Goal: Information Seeking & Learning: Learn about a topic

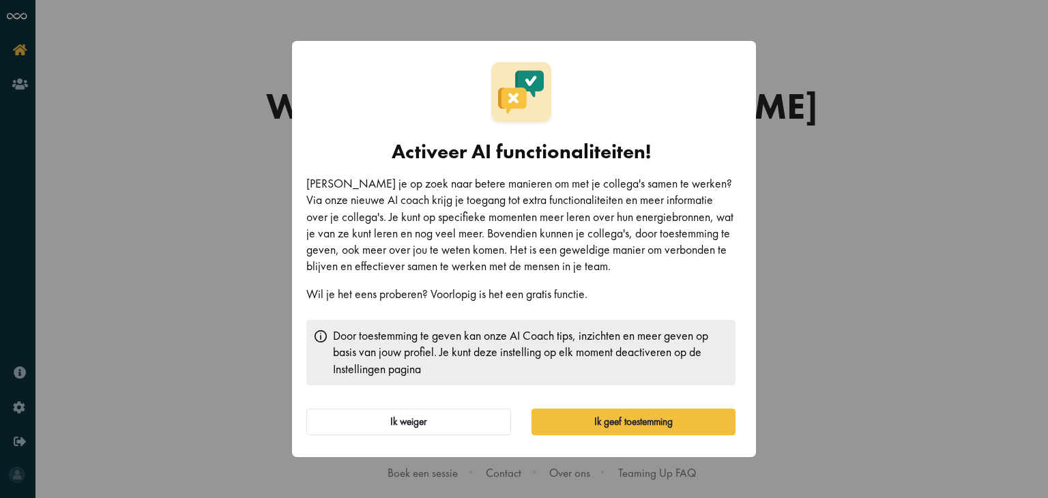
scroll to position [8, 0]
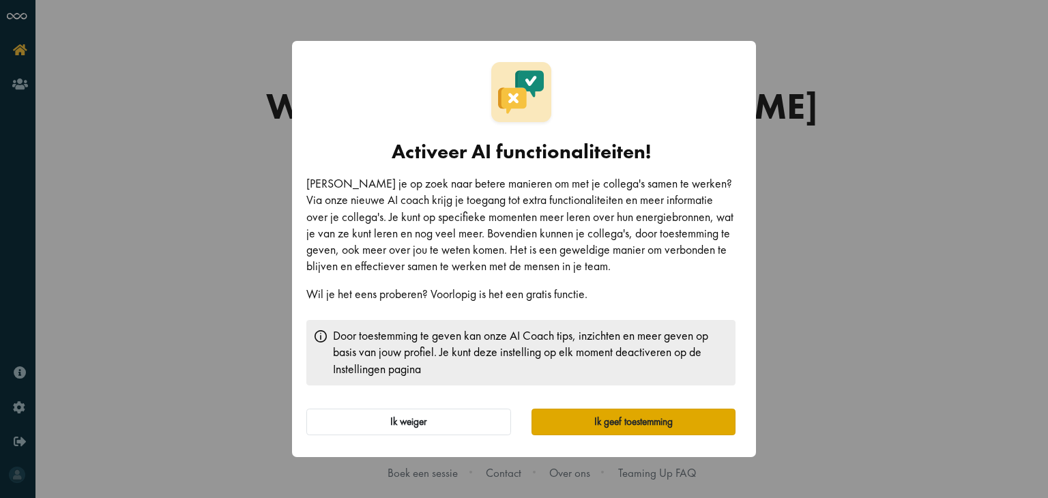
click at [658, 422] on button "Ik geef toestemming" at bounding box center [634, 422] width 205 height 27
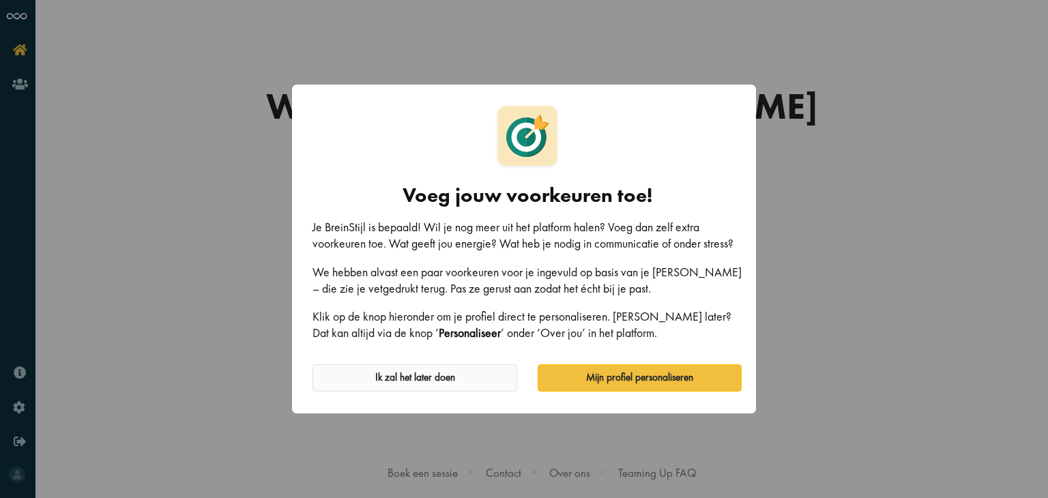
click at [478, 372] on button "Ik zal het later doen" at bounding box center [415, 377] width 205 height 27
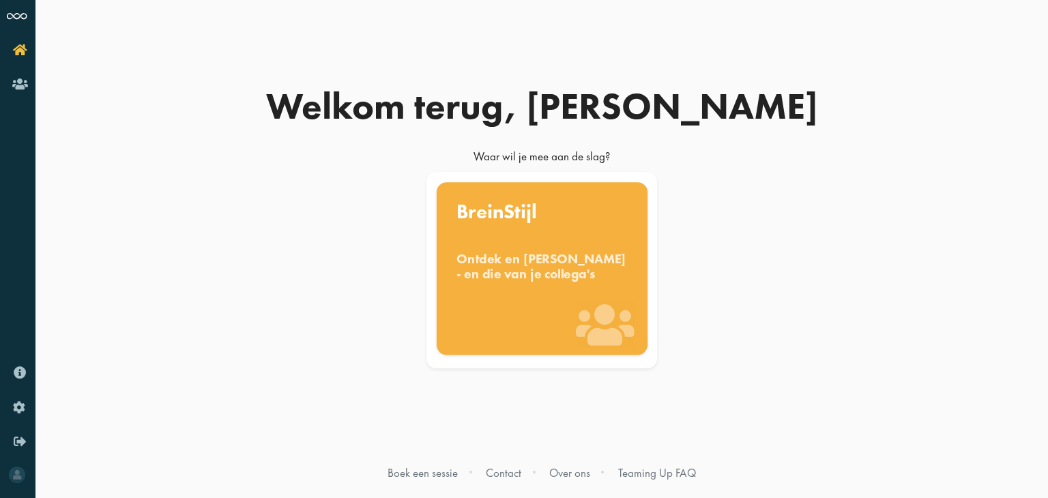
click at [567, 239] on div "BreinStijl Ontdek en benut jouw denkstijl - en die van je collega's" at bounding box center [541, 268] width 211 height 173
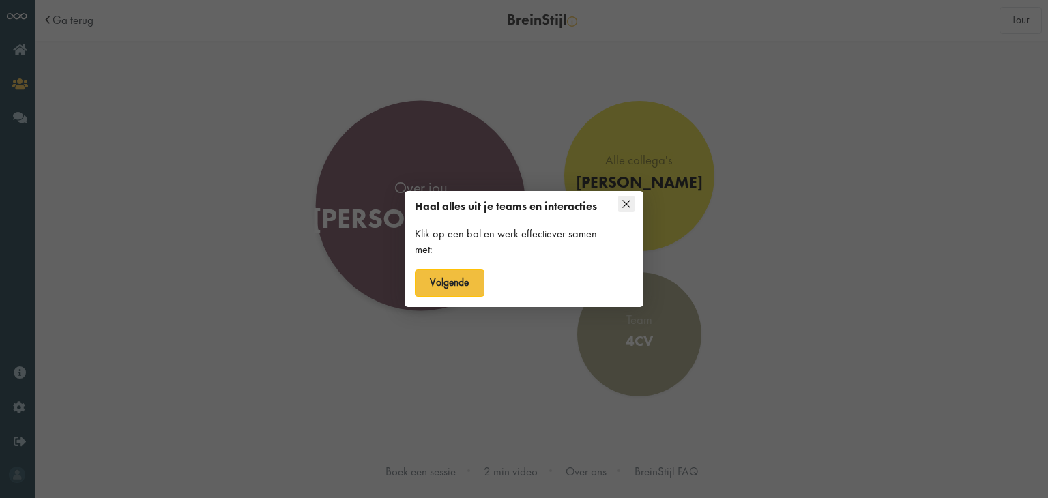
click at [417, 210] on strong "Haal alles uit je teams en interacties" at bounding box center [506, 206] width 182 height 14
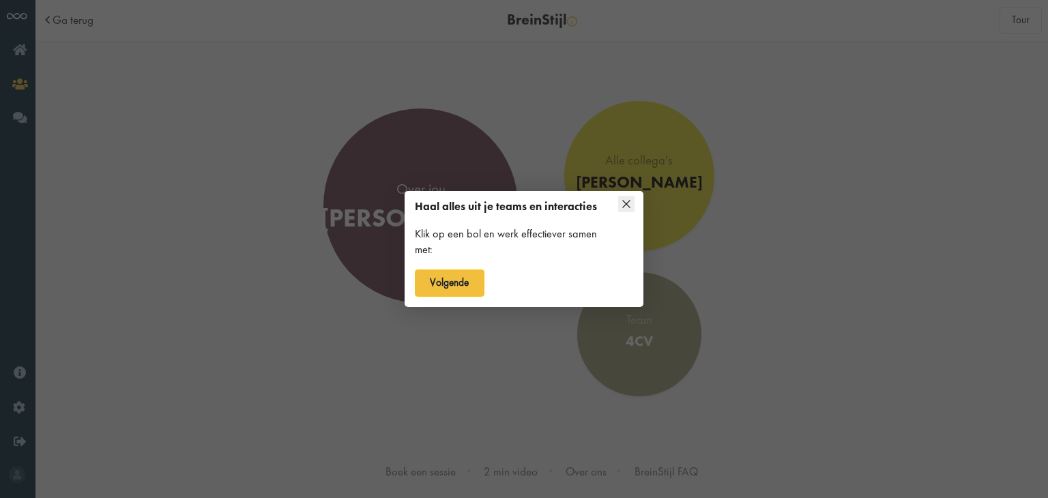
click at [629, 205] on icon at bounding box center [626, 204] width 16 height 16
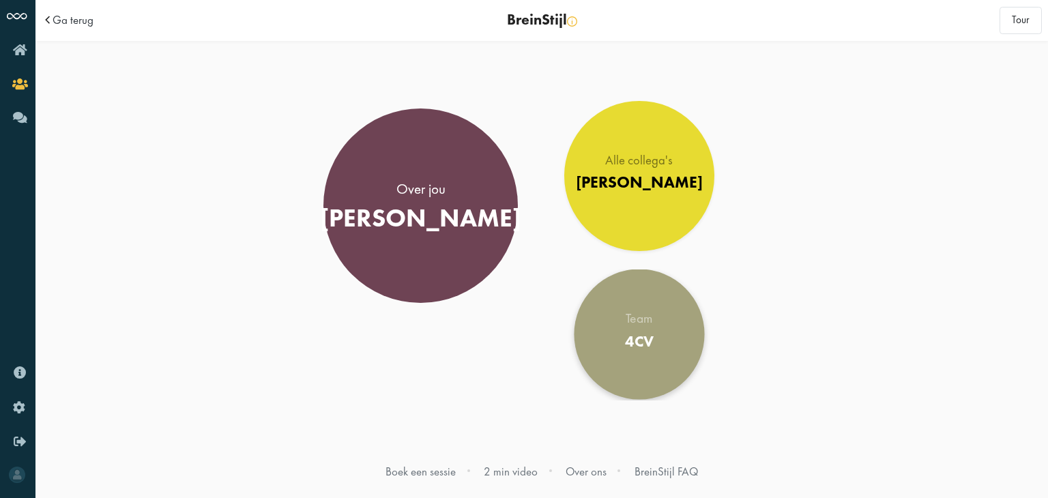
click at [651, 318] on div "Team" at bounding box center [639, 320] width 29 height 14
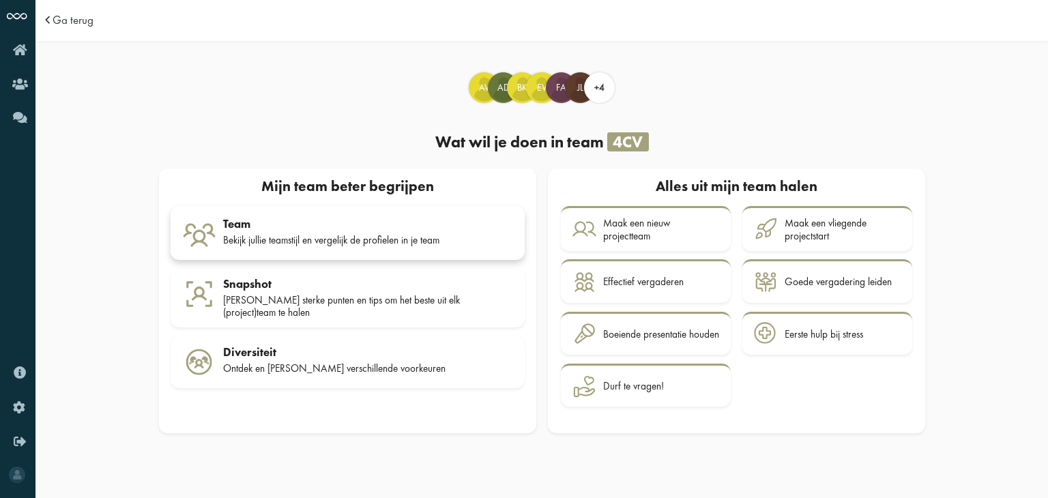
click at [417, 235] on div "Bekijk jullie teamstijl en vergelijk de profielen in je team" at bounding box center [368, 240] width 290 height 12
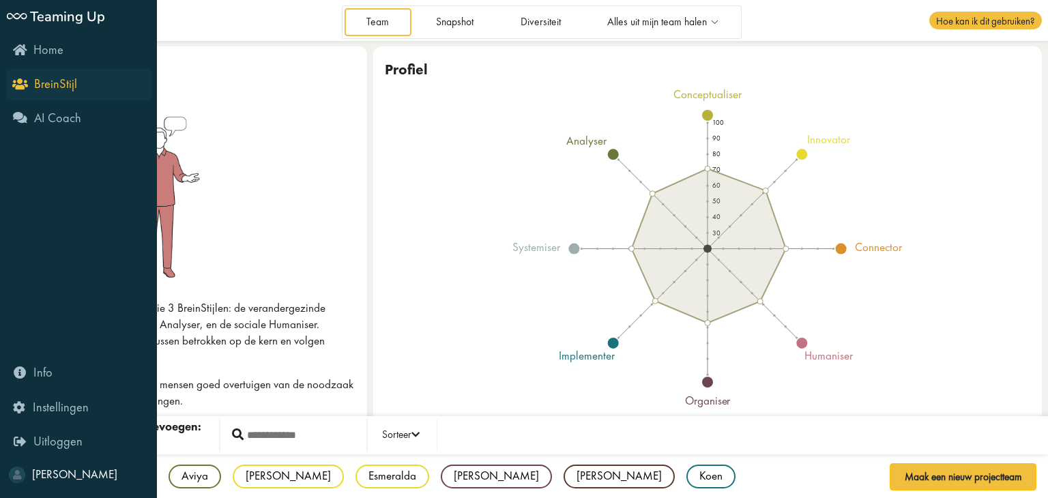
click at [29, 80] on icon "BreinStijl" at bounding box center [46, 83] width 62 height 13
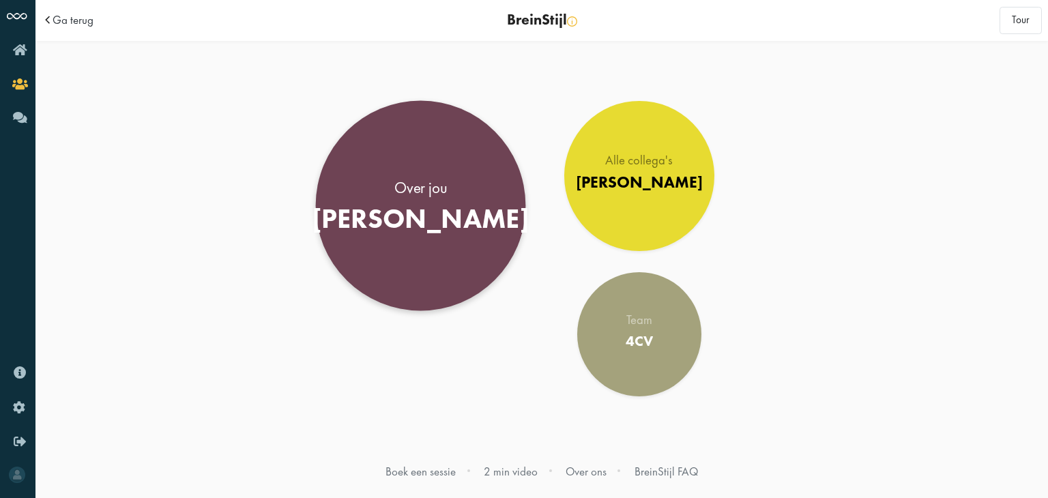
click at [412, 186] on div "Over jou" at bounding box center [421, 188] width 218 height 22
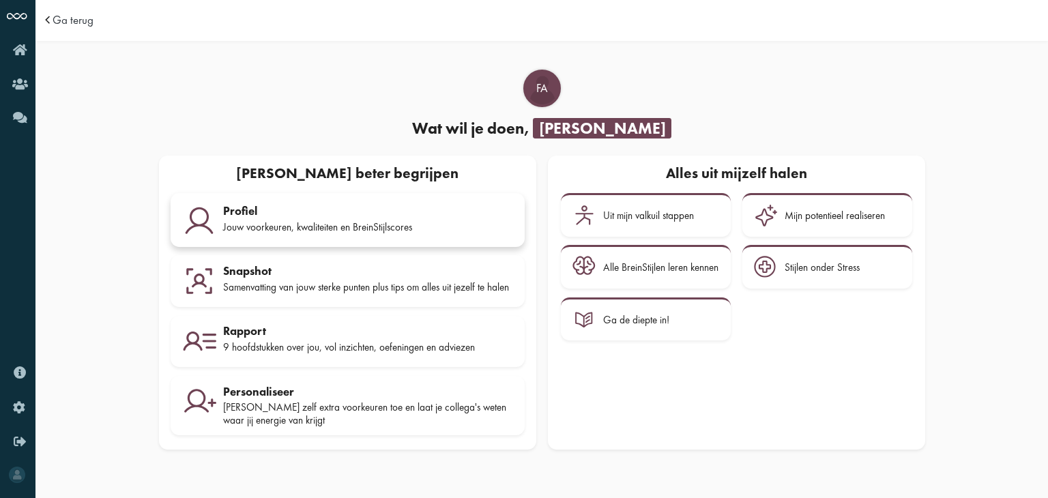
click at [390, 216] on div "Profiel Jouw voorkeuren, kwaliteiten en BreinStijlscores" at bounding box center [368, 221] width 290 height 34
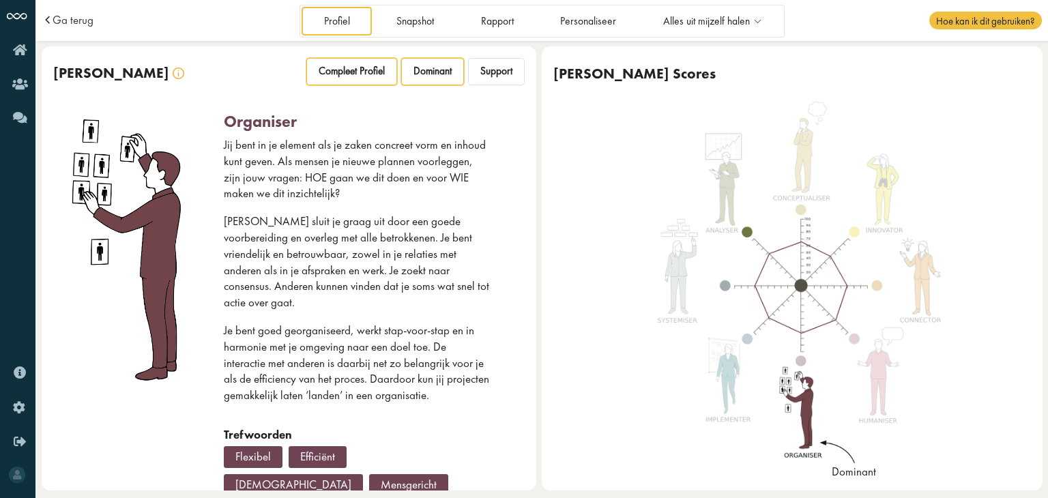
click at [352, 61] on div "Compleet Profiel" at bounding box center [351, 71] width 91 height 27
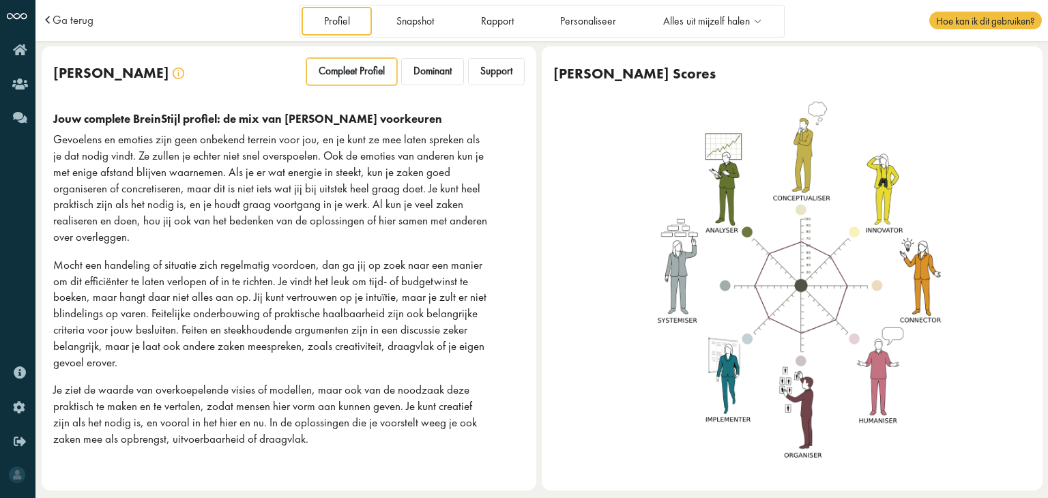
click at [352, 61] on div "Compleet Profiel" at bounding box center [351, 71] width 91 height 27
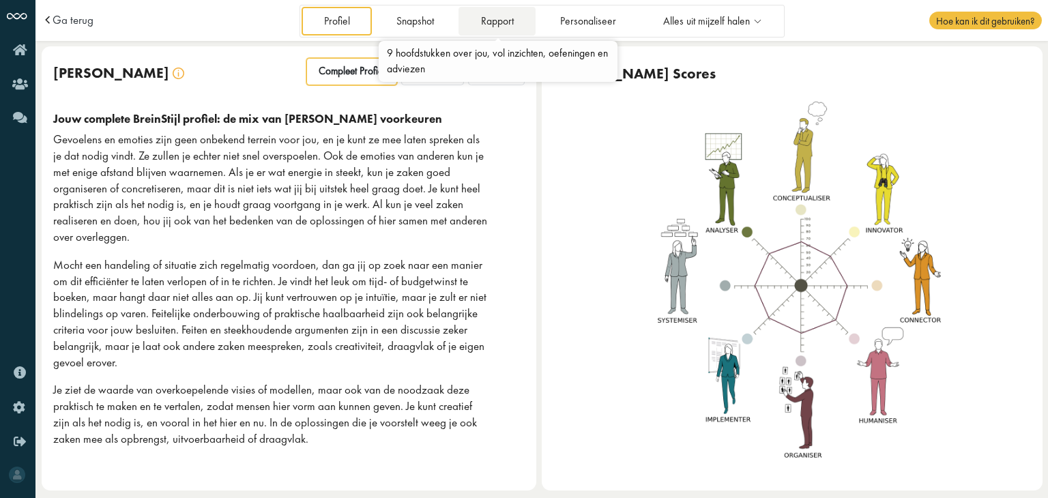
click at [517, 20] on link "Rapport" at bounding box center [497, 21] width 77 height 28
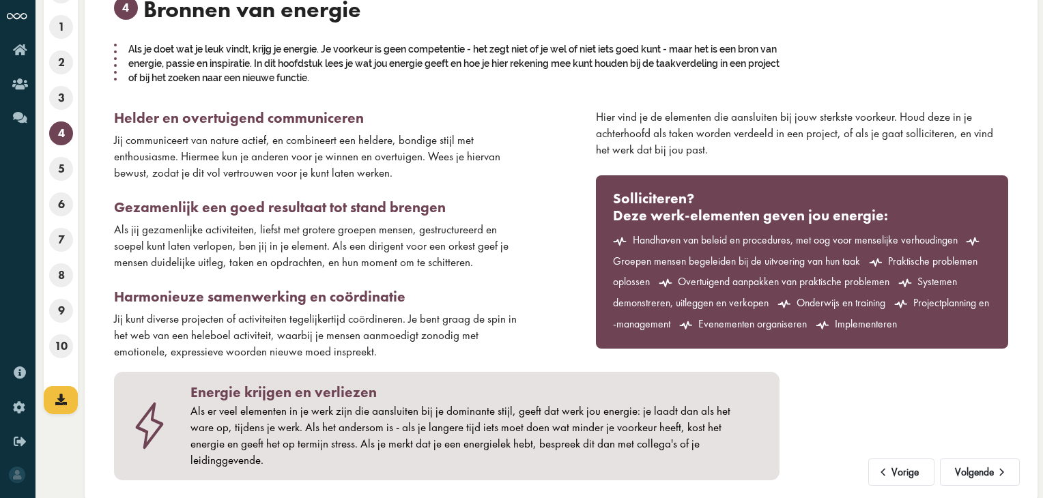
scroll to position [82, 0]
